Goal: Information Seeking & Learning: Learn about a topic

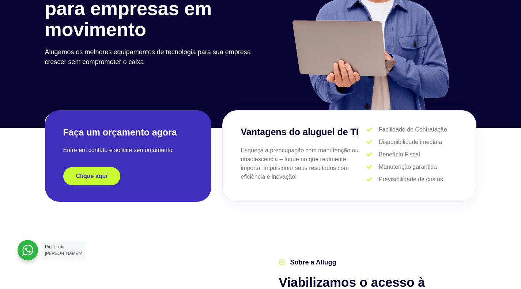
scroll to position [109, 0]
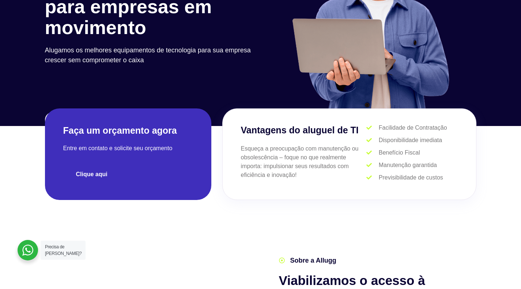
click at [82, 175] on span "Clique aqui" at bounding box center [91, 174] width 31 height 6
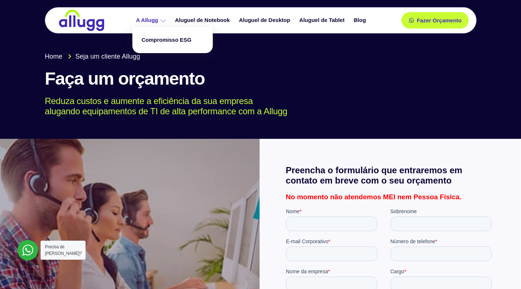
click at [164, 19] on icon at bounding box center [163, 20] width 5 height 5
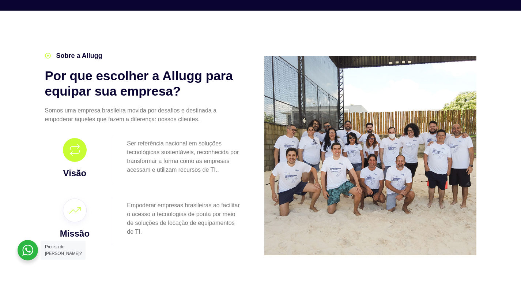
scroll to position [141, 0]
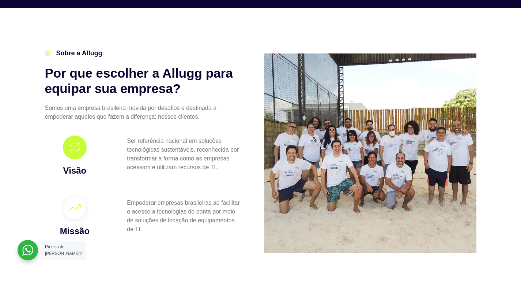
click at [259, 88] on div "Sobre a Allugg Por que escolher a Allugg para equipar sua empresa? Somos uma em…" at bounding box center [151, 153] width 220 height 217
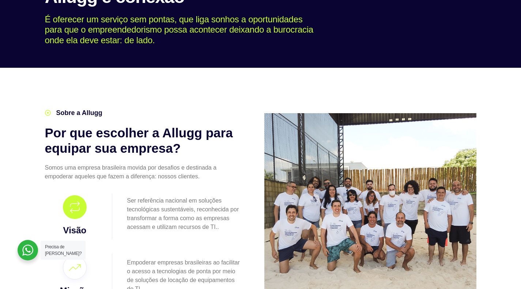
scroll to position [0, 0]
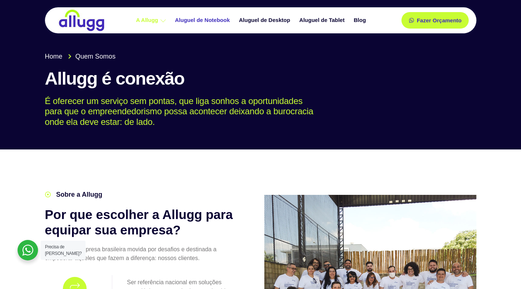
click at [200, 20] on link "Aluguel de Notebook" at bounding box center [204, 20] width 64 height 13
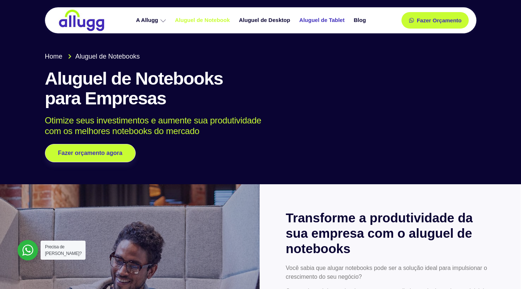
click at [314, 19] on link "Aluguel de Tablet" at bounding box center [323, 20] width 55 height 13
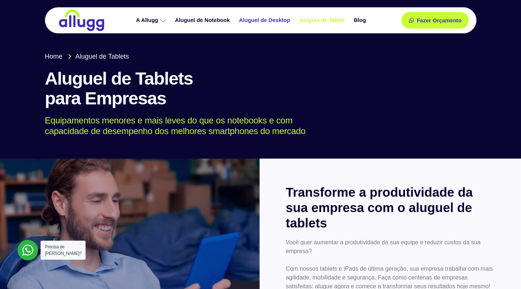
click at [263, 20] on link "Aluguel de Desktop" at bounding box center [266, 20] width 60 height 13
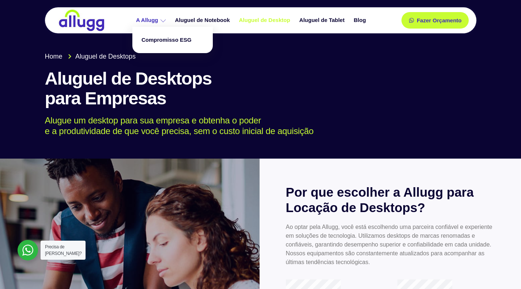
click at [162, 19] on icon at bounding box center [163, 20] width 5 height 5
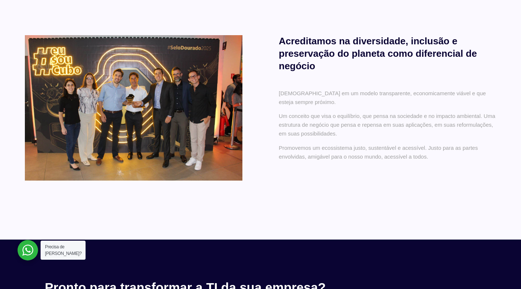
scroll to position [449, 0]
